Goal: Transaction & Acquisition: Purchase product/service

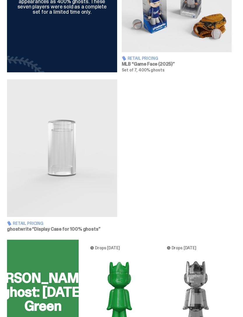
scroll to position [279, 0]
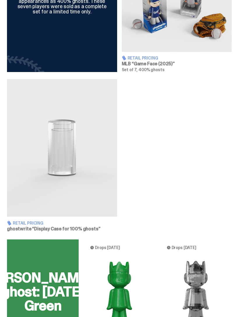
click at [28, 217] on img at bounding box center [62, 148] width 110 height 138
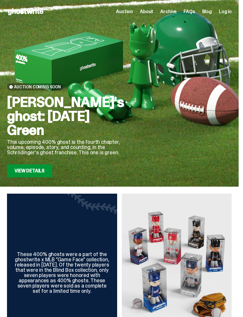
scroll to position [279, 0]
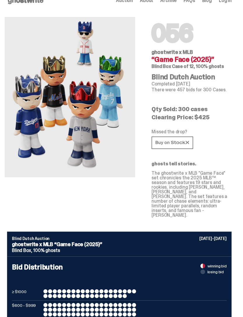
scroll to position [13, 0]
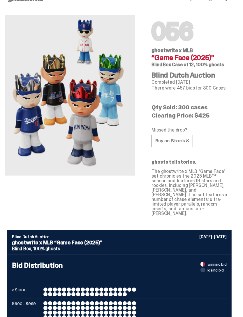
click at [187, 144] on link at bounding box center [173, 141] width 42 height 13
